Goal: Task Accomplishment & Management: Manage account settings

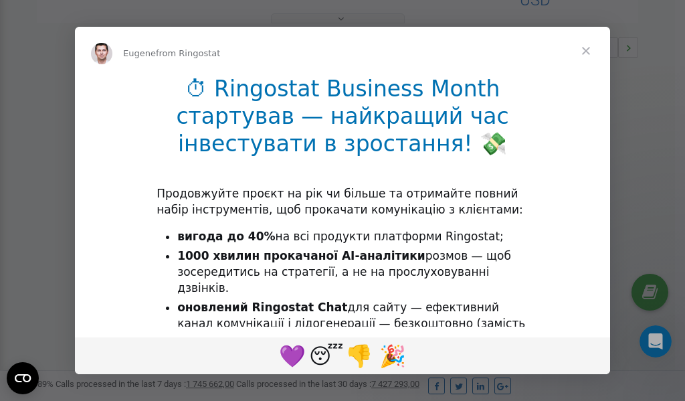
click at [586, 53] on span "Close" at bounding box center [586, 51] width 48 height 48
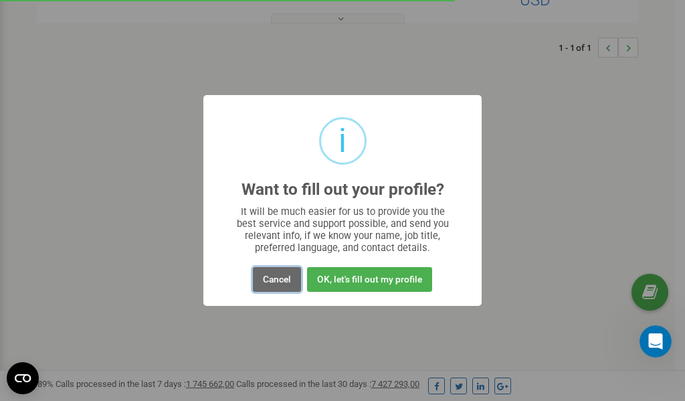
click at [282, 280] on button "Cancel" at bounding box center [277, 279] width 48 height 25
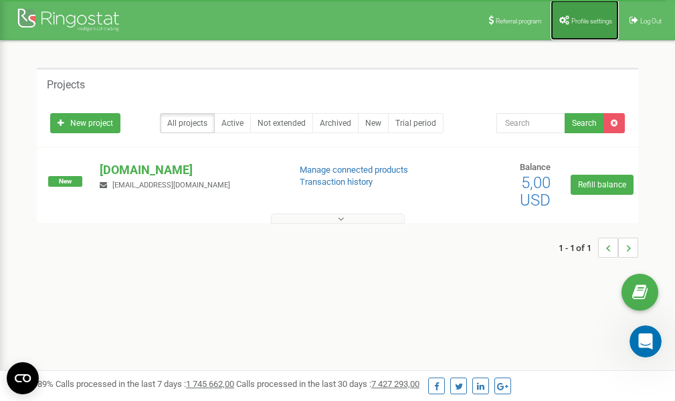
click at [594, 21] on span "Profile settings" at bounding box center [592, 20] width 41 height 7
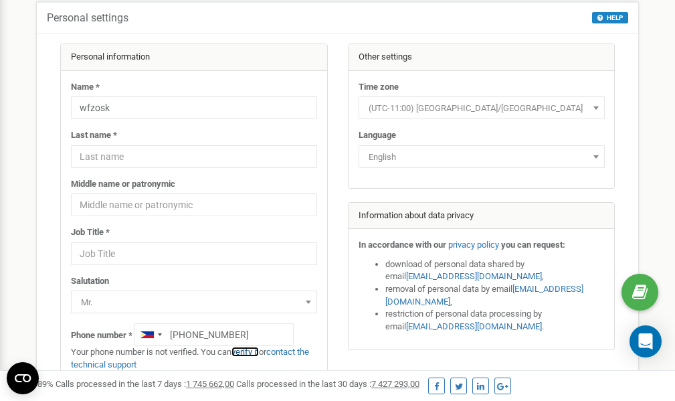
click at [250, 350] on link "verify it" at bounding box center [245, 352] width 27 height 10
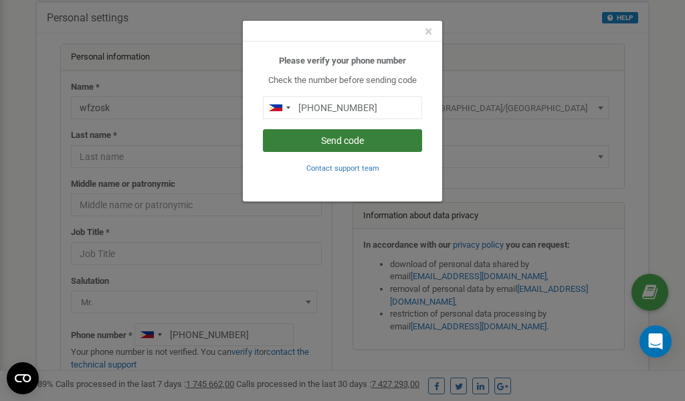
click at [364, 143] on button "Send code" at bounding box center [342, 140] width 159 height 23
